Goal: Navigation & Orientation: Understand site structure

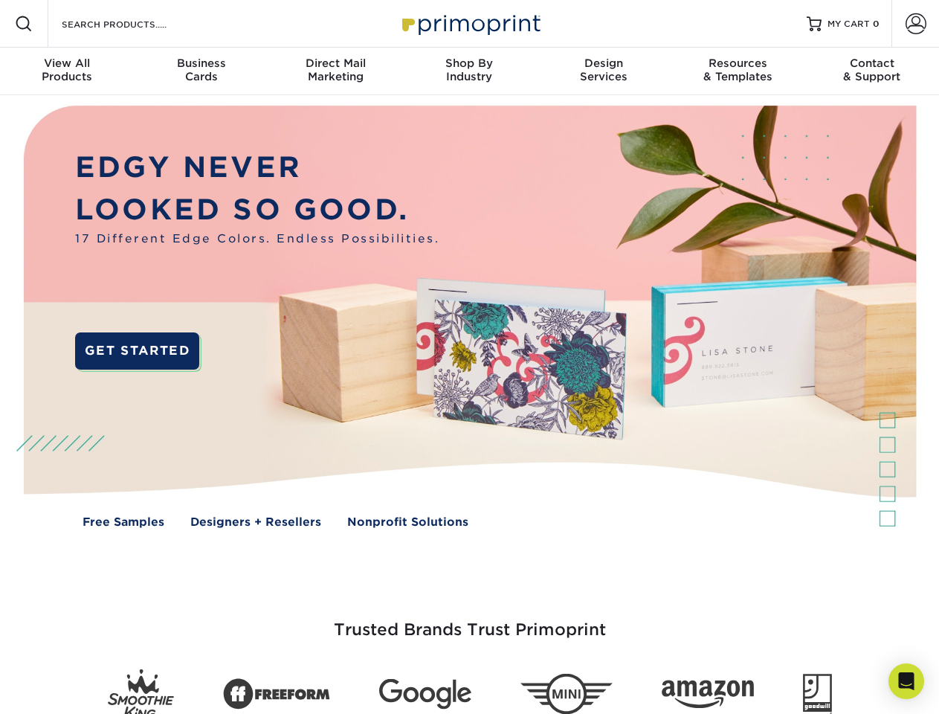
click at [469, 357] on img at bounding box center [468, 327] width 929 height 465
click at [24, 24] on span at bounding box center [24, 24] width 18 height 18
click at [915, 24] on span at bounding box center [915, 23] width 21 height 21
click at [67, 71] on div "View All Products" at bounding box center [67, 69] width 134 height 27
click at [201, 71] on div "Business Cards" at bounding box center [201, 69] width 134 height 27
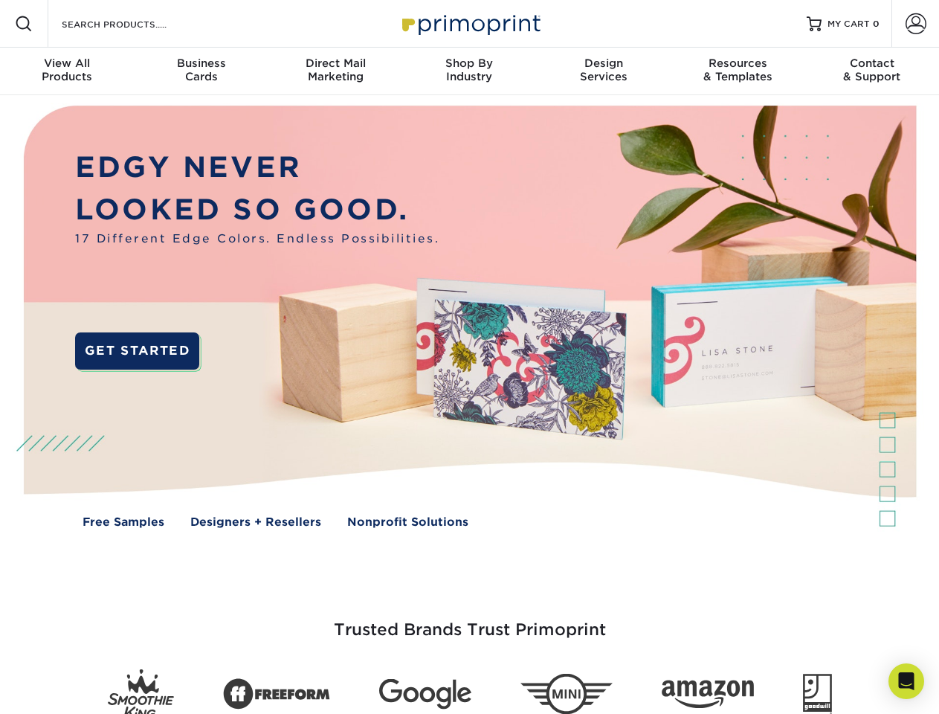
click at [335, 71] on div "Direct Mail Marketing" at bounding box center [335, 69] width 134 height 27
click at [469, 71] on div "Shop By Industry" at bounding box center [469, 69] width 134 height 27
click at [604, 71] on div "Design Services" at bounding box center [604, 69] width 134 height 27
click at [737, 71] on div "Resources & Templates" at bounding box center [737, 69] width 134 height 27
click at [872, 71] on div "Contact & Support" at bounding box center [872, 69] width 134 height 27
